Goal: Task Accomplishment & Management: Complete application form

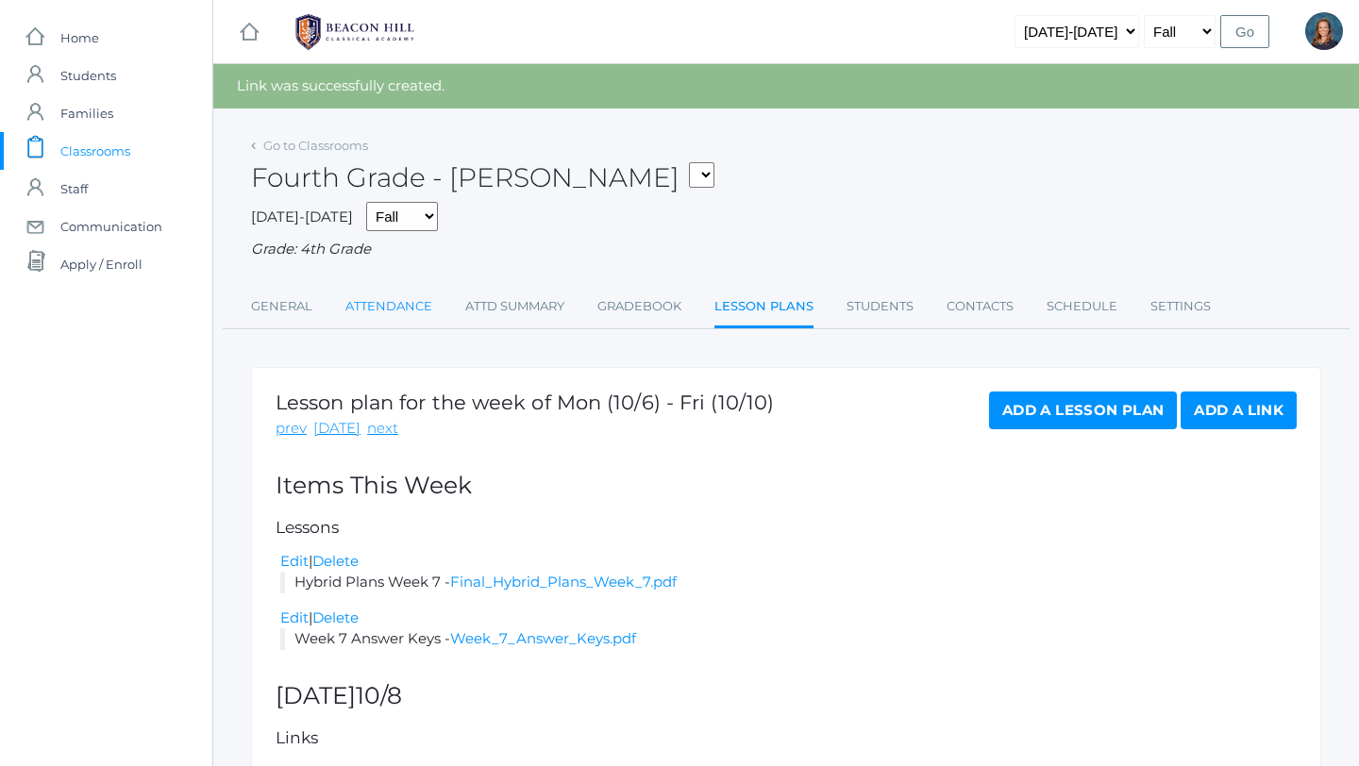
click at [392, 305] on link "Attendance" at bounding box center [388, 307] width 87 height 38
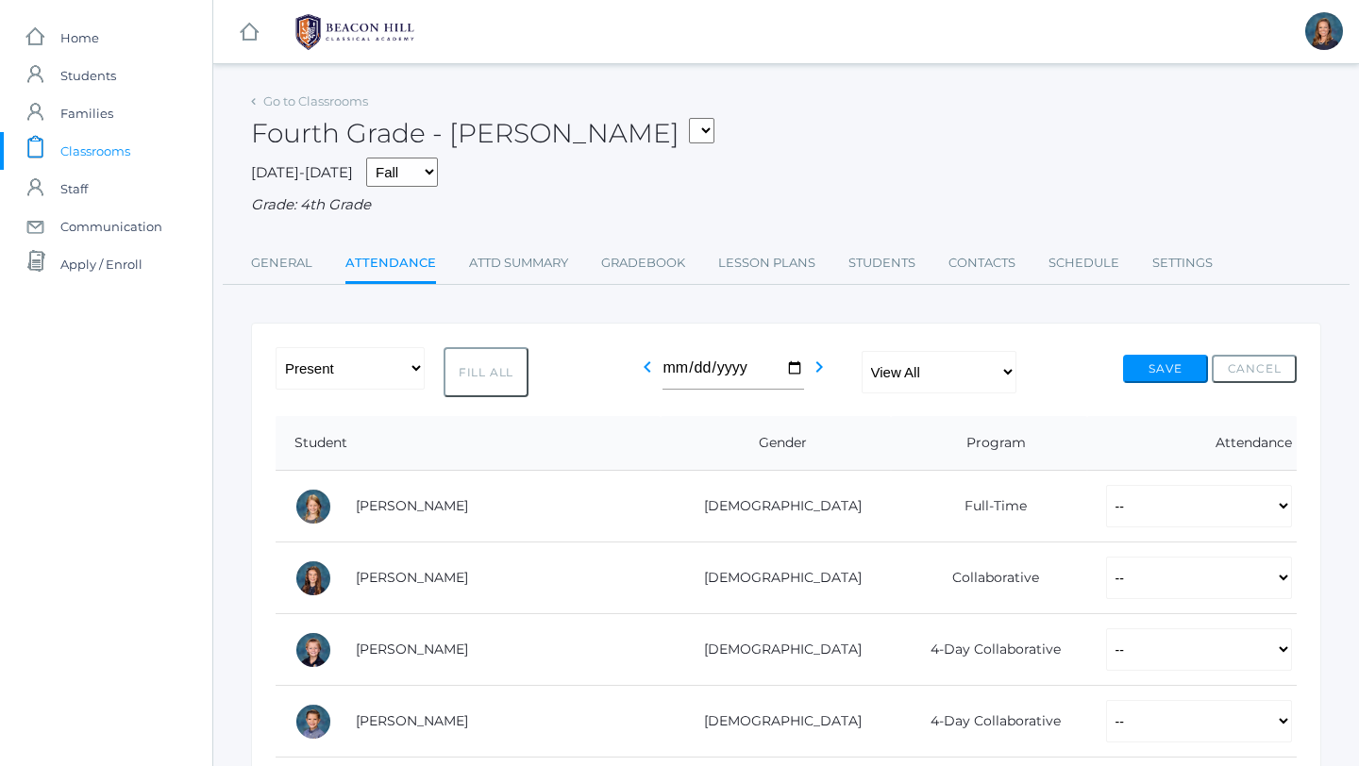
click at [469, 370] on button "Fill All" at bounding box center [485, 372] width 85 height 50
select select "P"
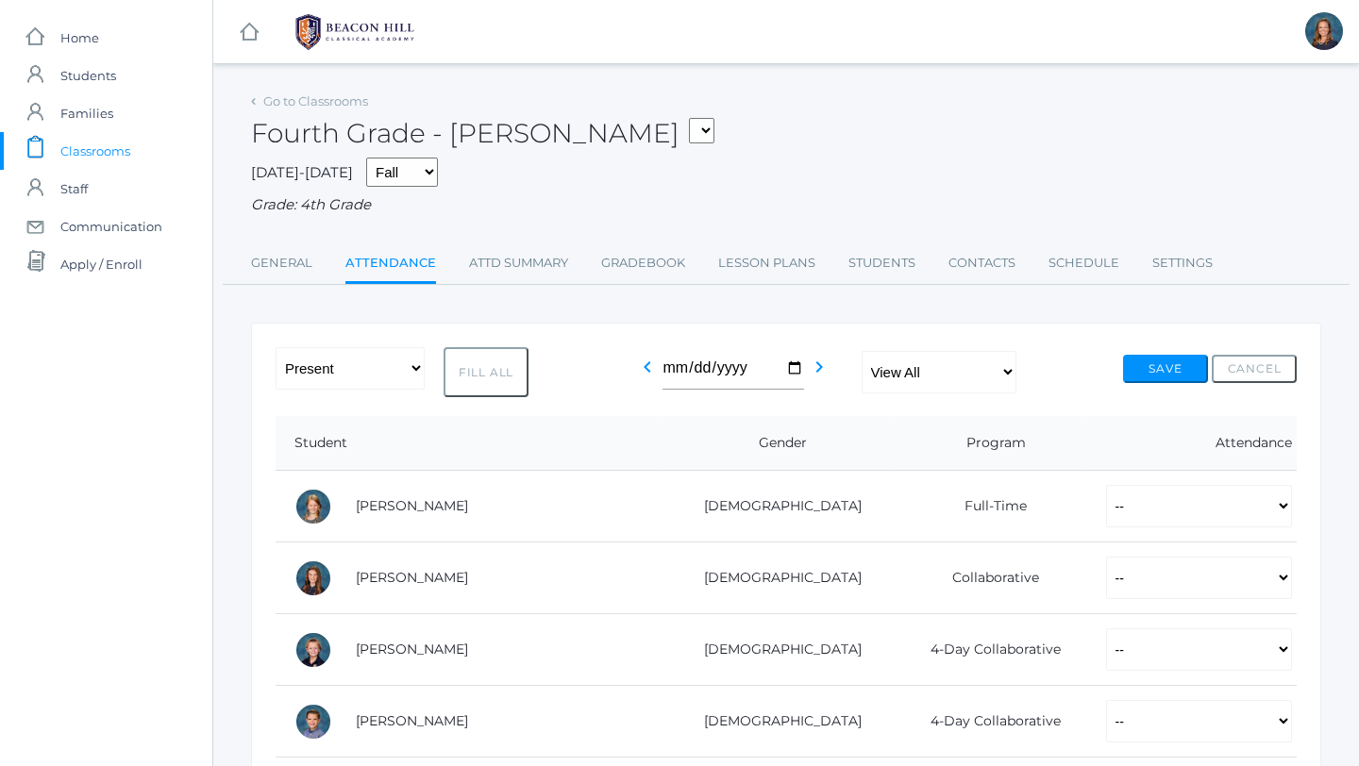
select select "P"
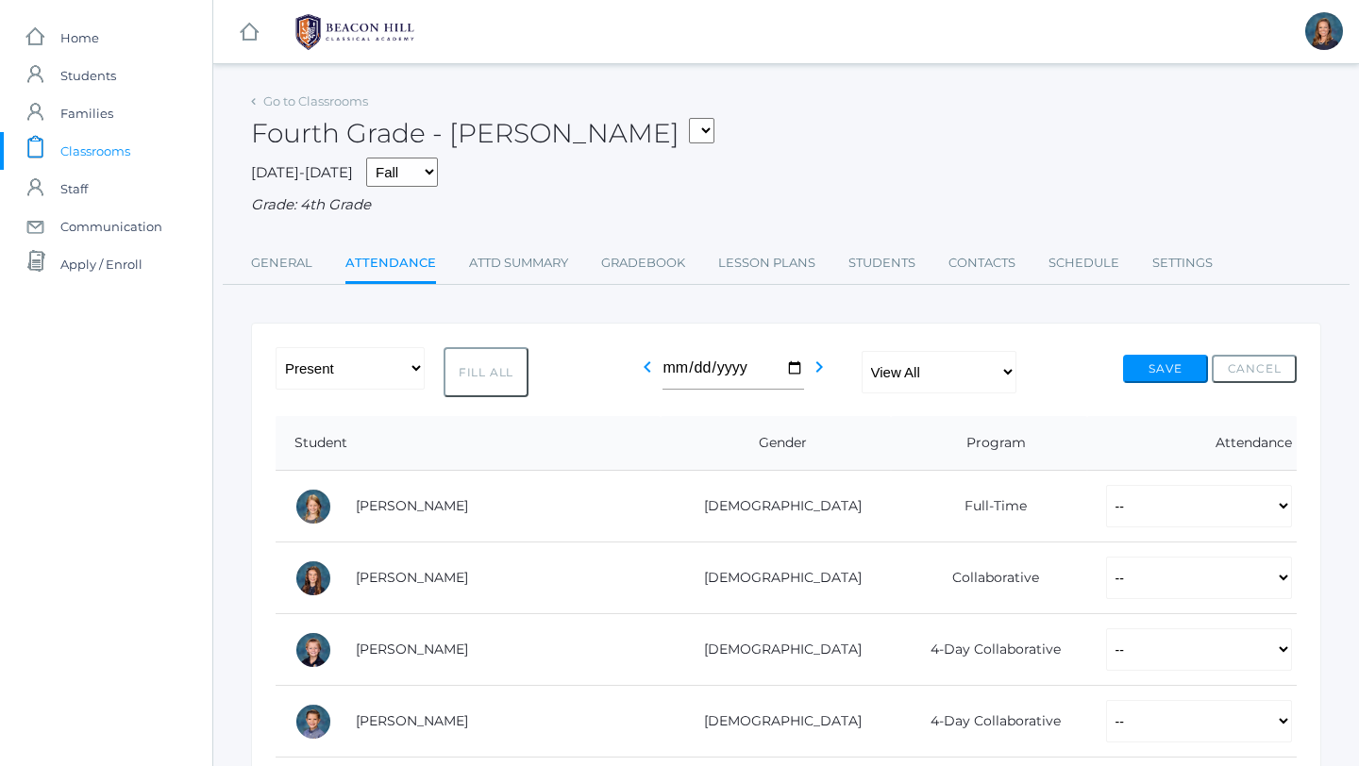
select select "P"
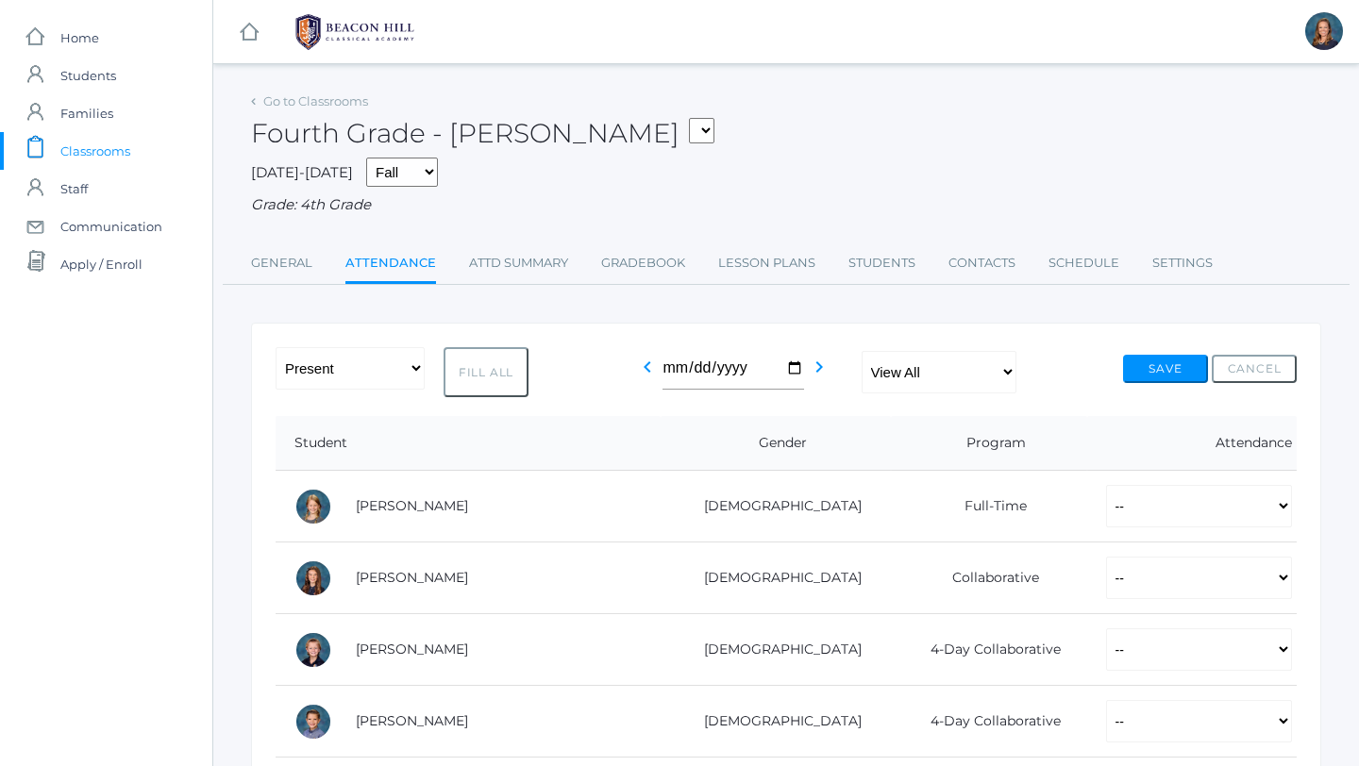
select select "P"
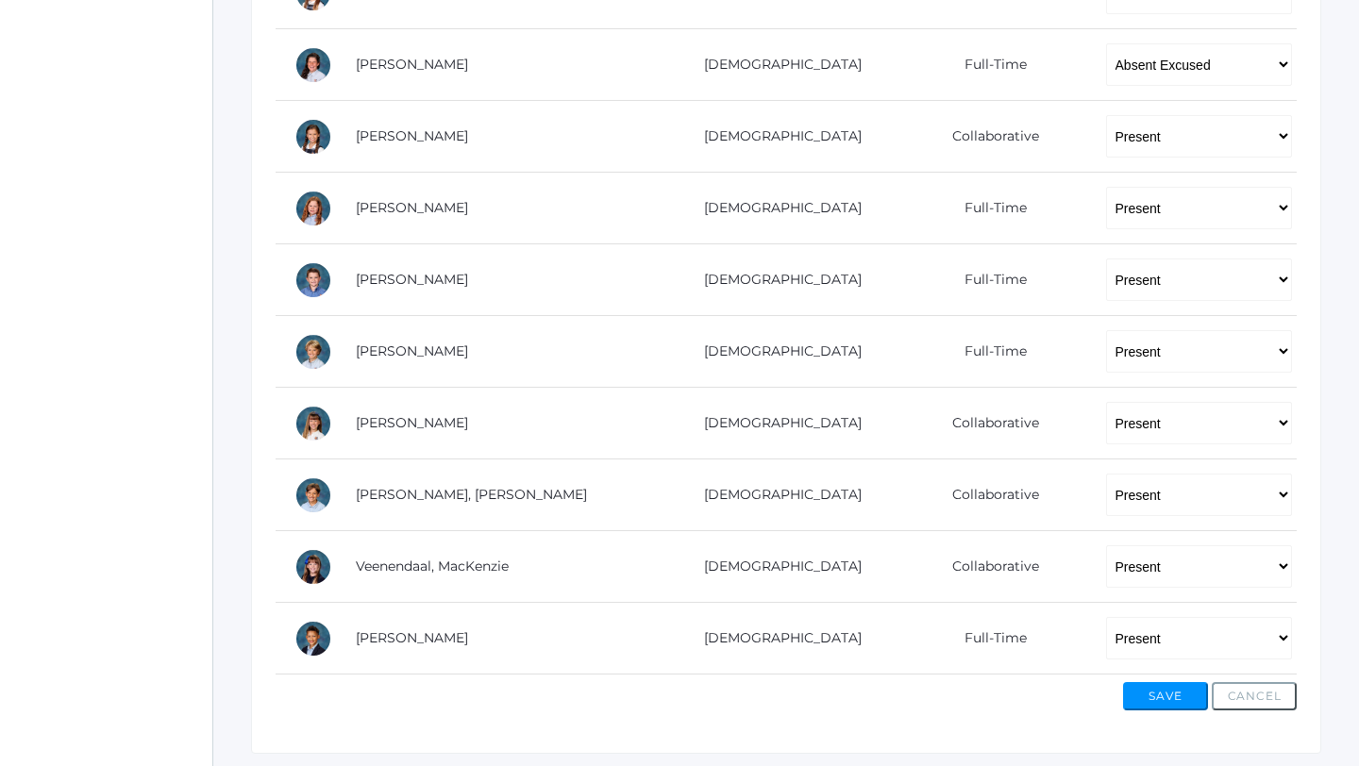
scroll to position [1143, 0]
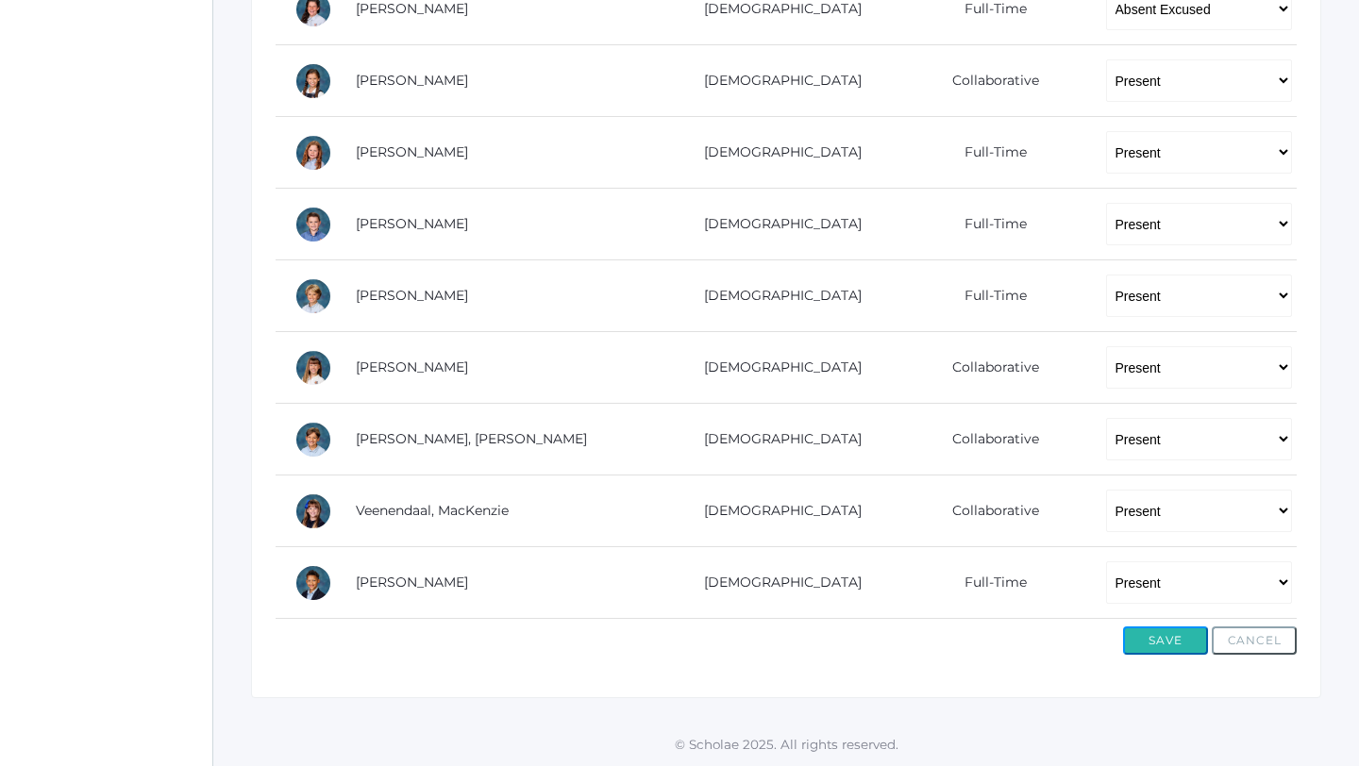
click at [1146, 643] on button "Save" at bounding box center [1165, 640] width 85 height 28
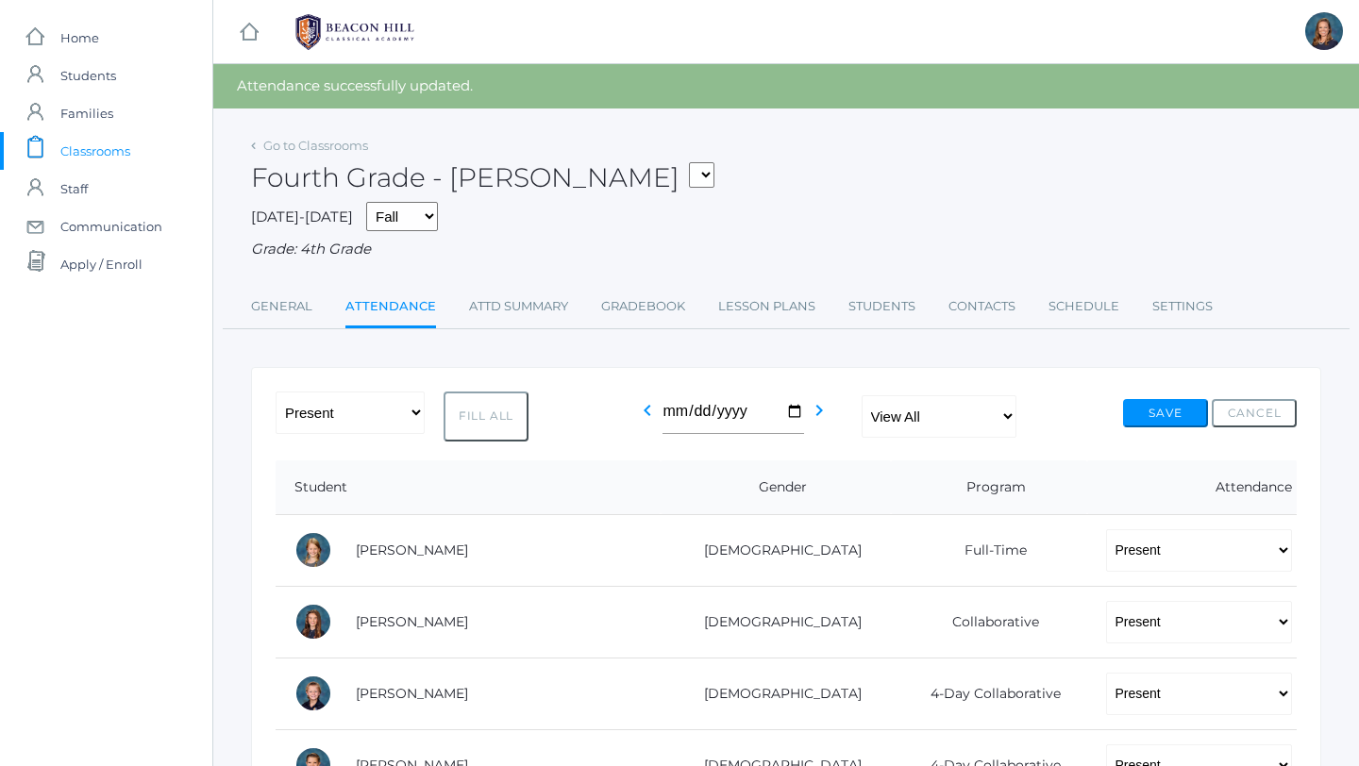
scroll to position [1187, 0]
